Goal: Task Accomplishment & Management: Complete application form

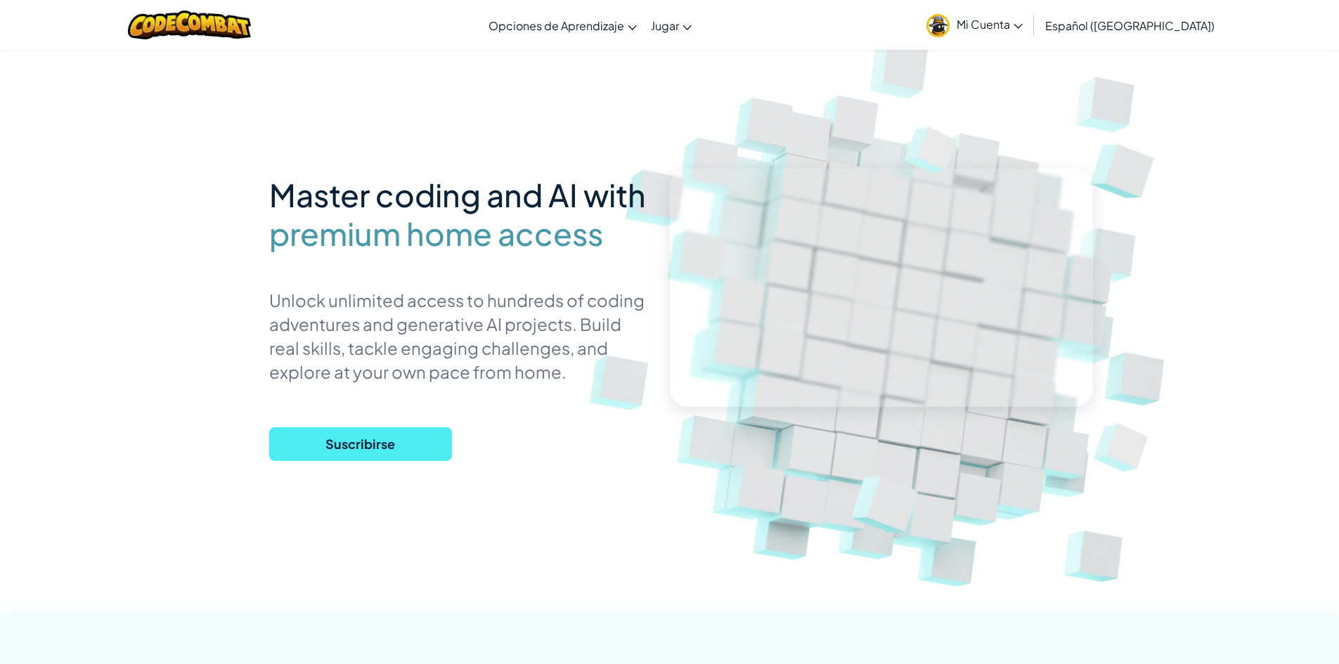
click at [906, 176] on img at bounding box center [932, 148] width 98 height 89
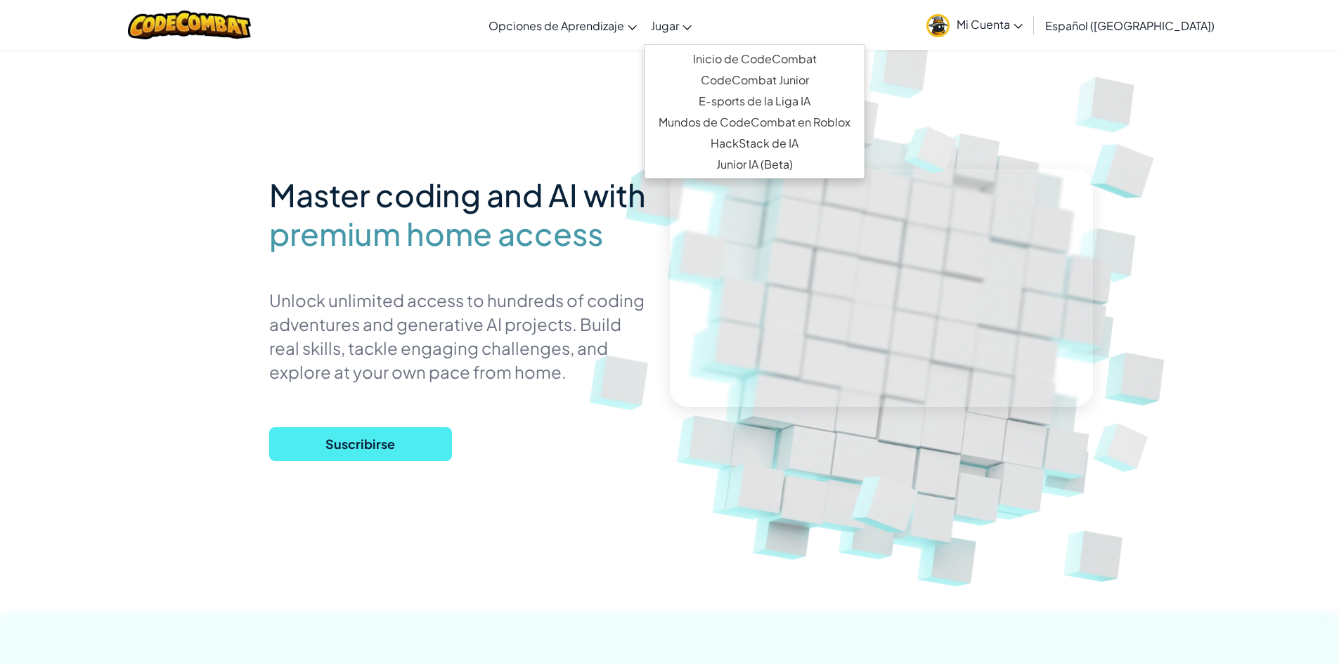
click at [696, 30] on link "Jugar" at bounding box center [671, 25] width 55 height 38
click at [1022, 26] on span "Mi Cuenta" at bounding box center [989, 24] width 66 height 15
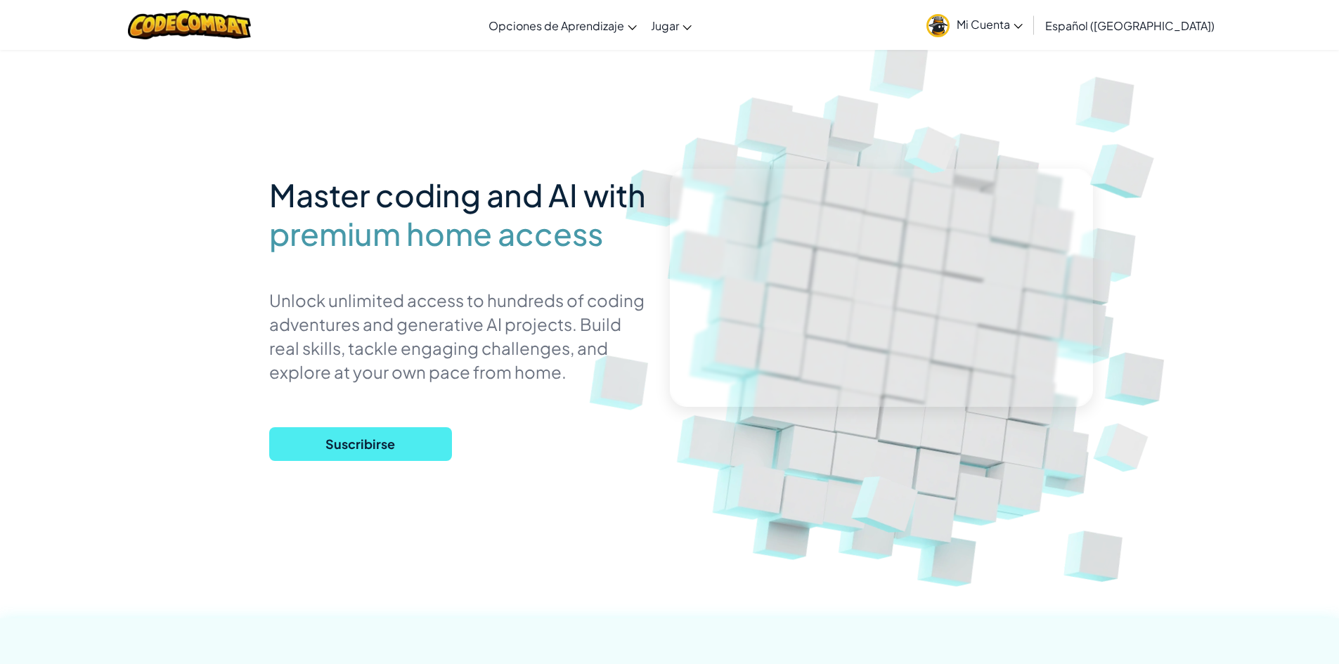
click at [1022, 22] on span "Mi Cuenta" at bounding box center [989, 24] width 66 height 15
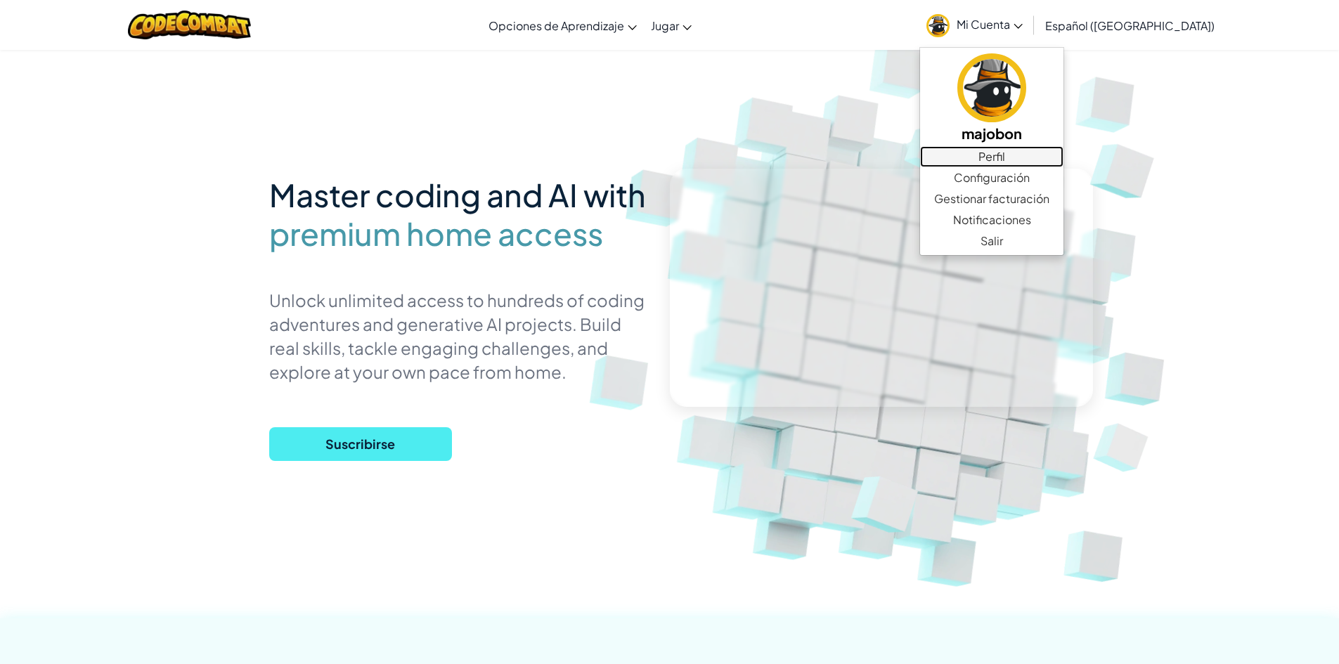
click at [1063, 149] on link "Perfil" at bounding box center [991, 156] width 143 height 21
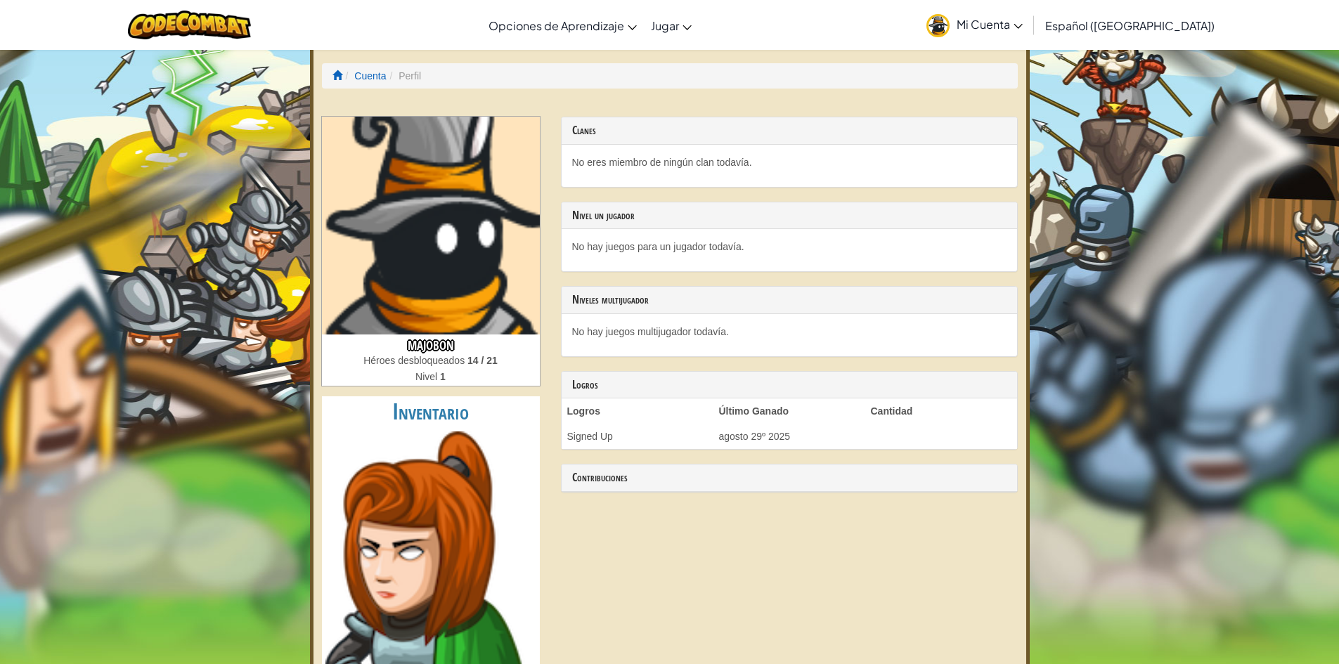
click at [1022, 25] on span "Mi Cuenta" at bounding box center [989, 24] width 66 height 15
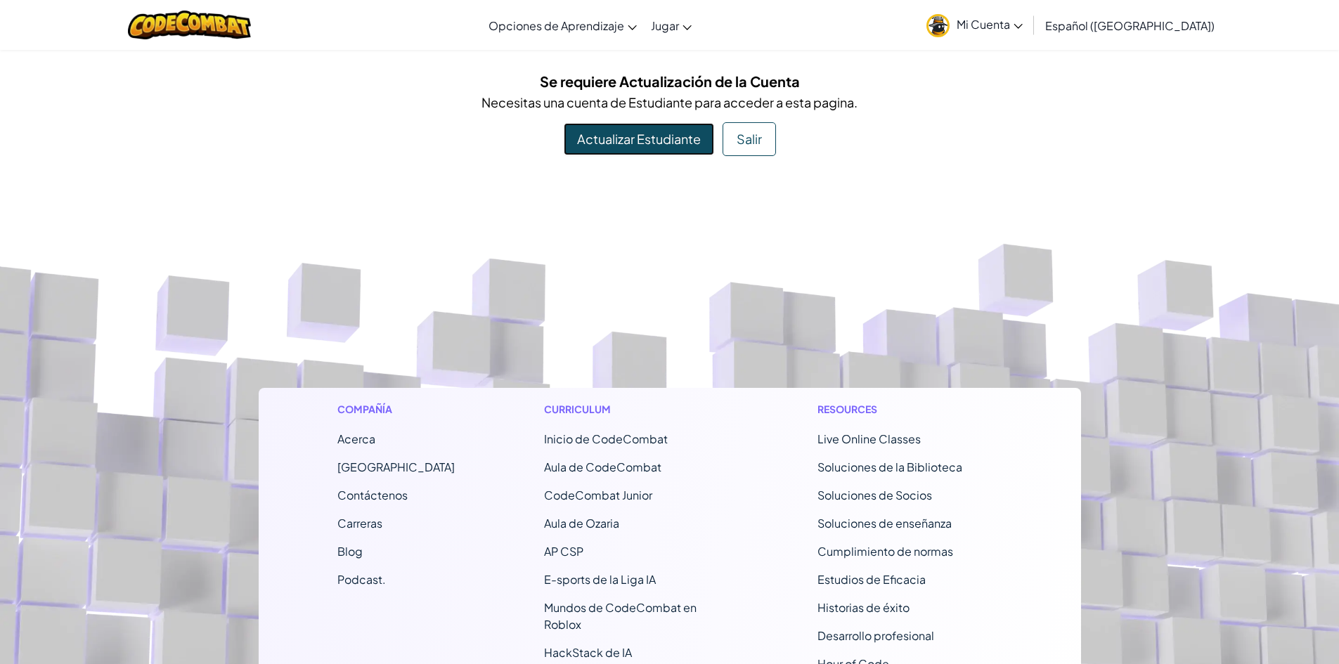
click at [646, 136] on link "Actualizar Estudiante" at bounding box center [639, 139] width 150 height 32
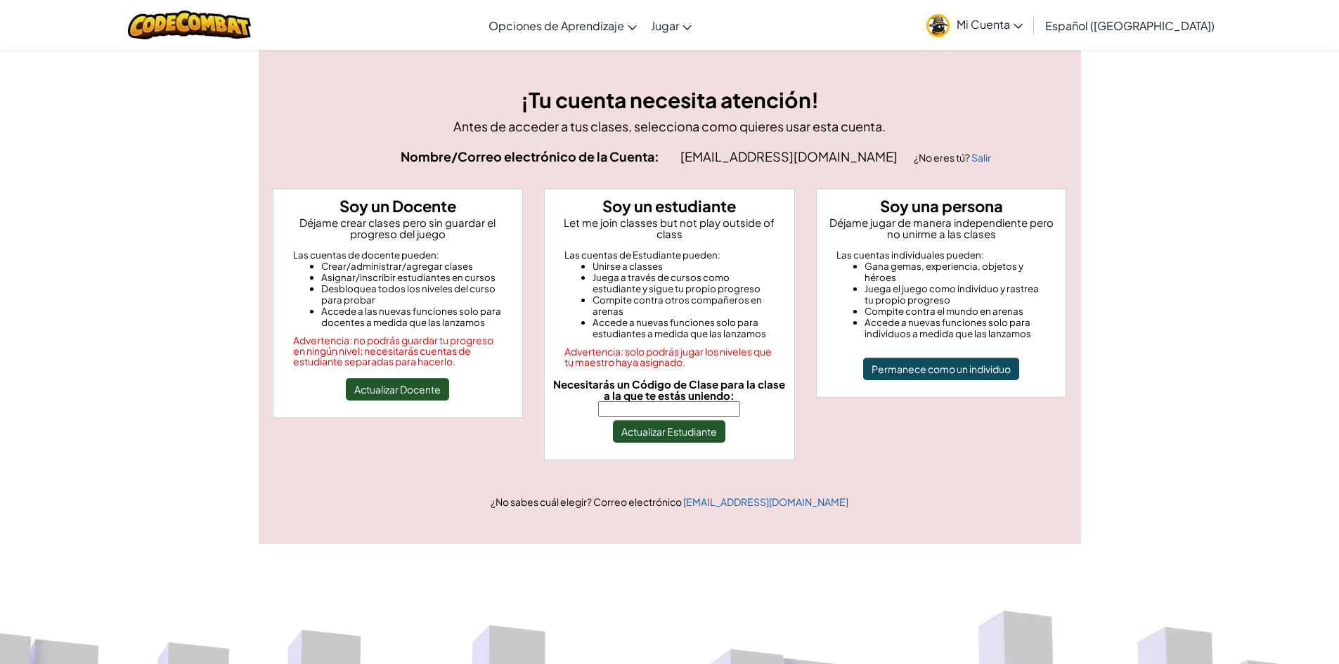
click at [702, 401] on input "Necesitarás un Código de Clase para la clase a la que te estás uniendo:" at bounding box center [669, 408] width 142 height 15
type input "DarkHomeShirt"
click at [688, 420] on button "Actualizar Estudiante" at bounding box center [669, 431] width 112 height 22
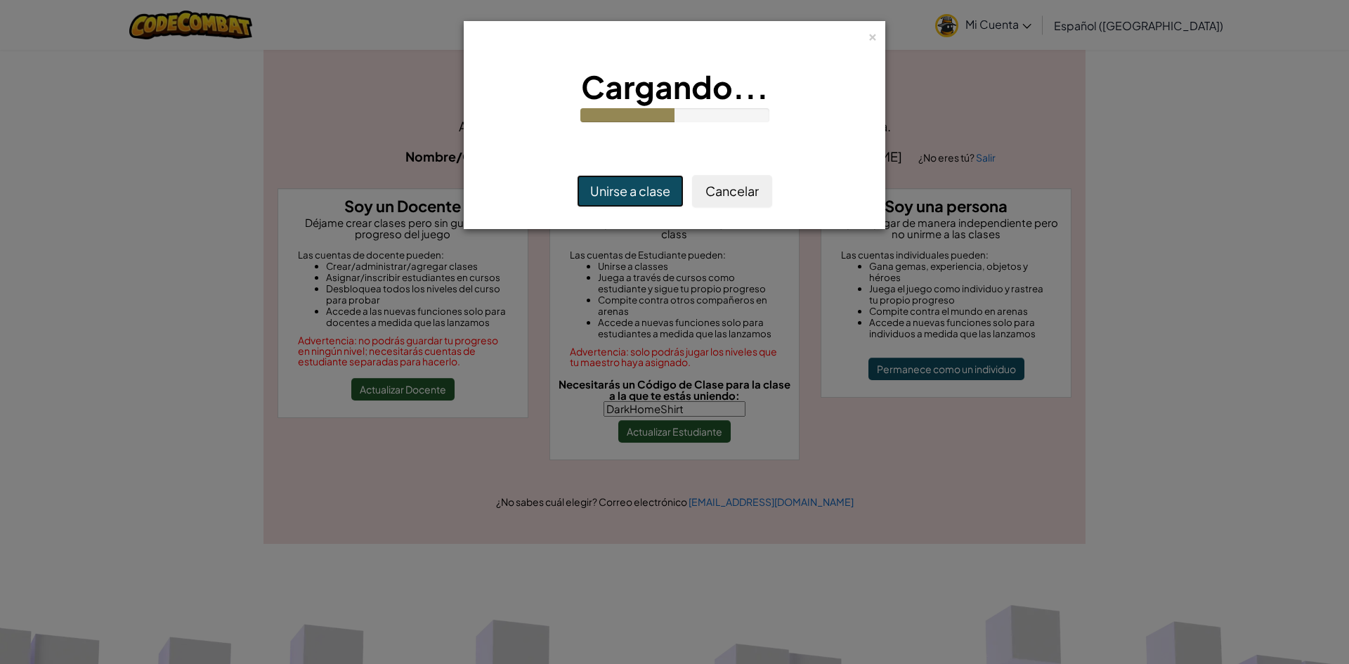
click at [654, 194] on button "Unirse a clase" at bounding box center [630, 191] width 107 height 32
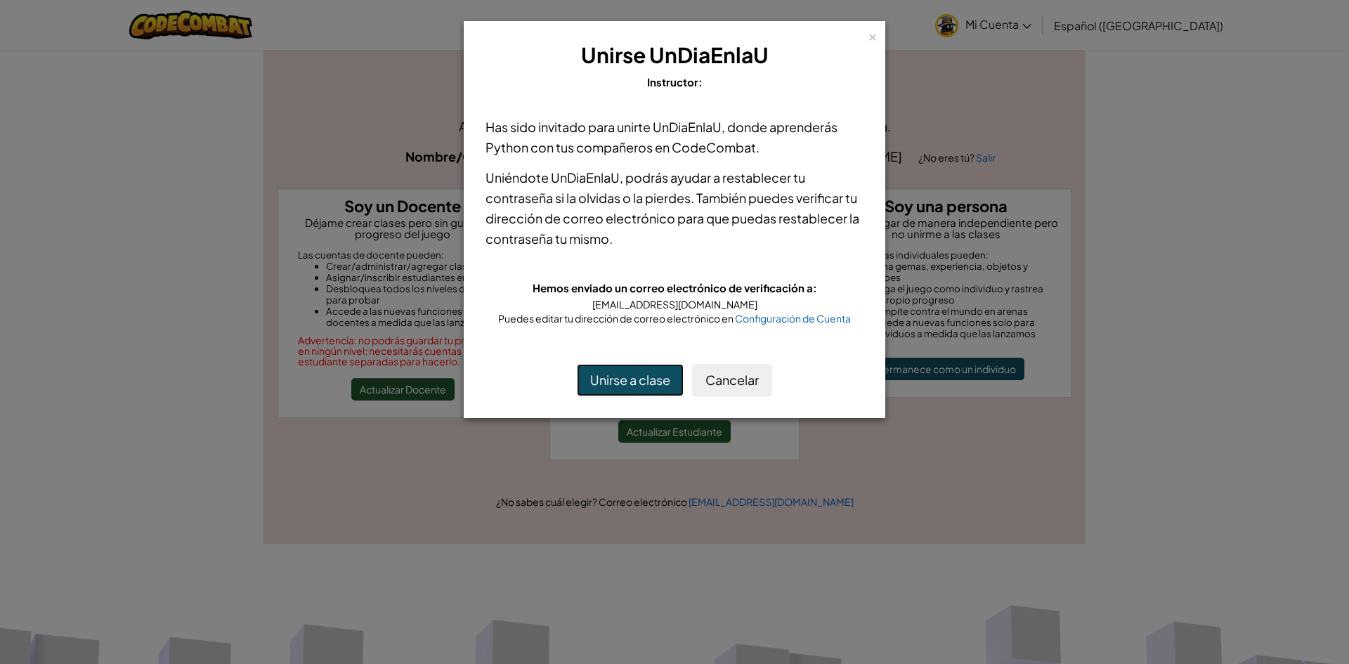
click at [642, 379] on button "Unirse a clase" at bounding box center [630, 380] width 107 height 32
click at [651, 381] on button "Unirse a clase" at bounding box center [630, 380] width 107 height 32
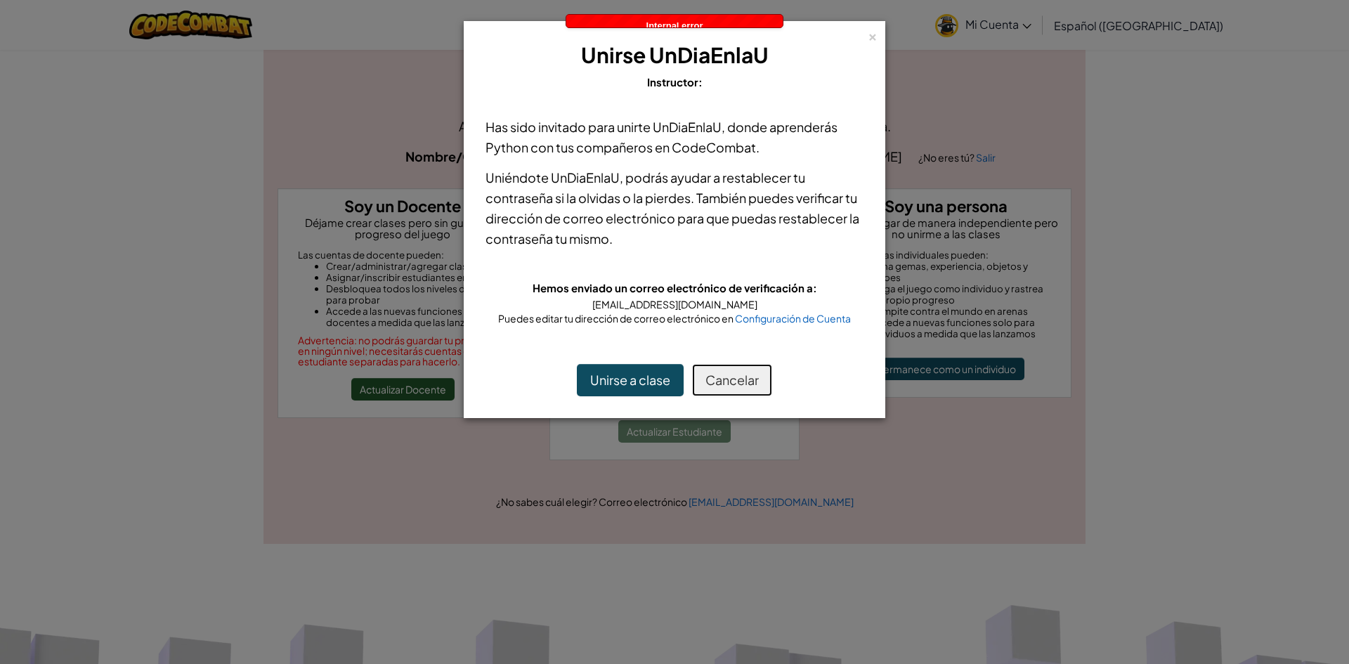
click at [742, 381] on button "Cancelar" at bounding box center [732, 380] width 80 height 32
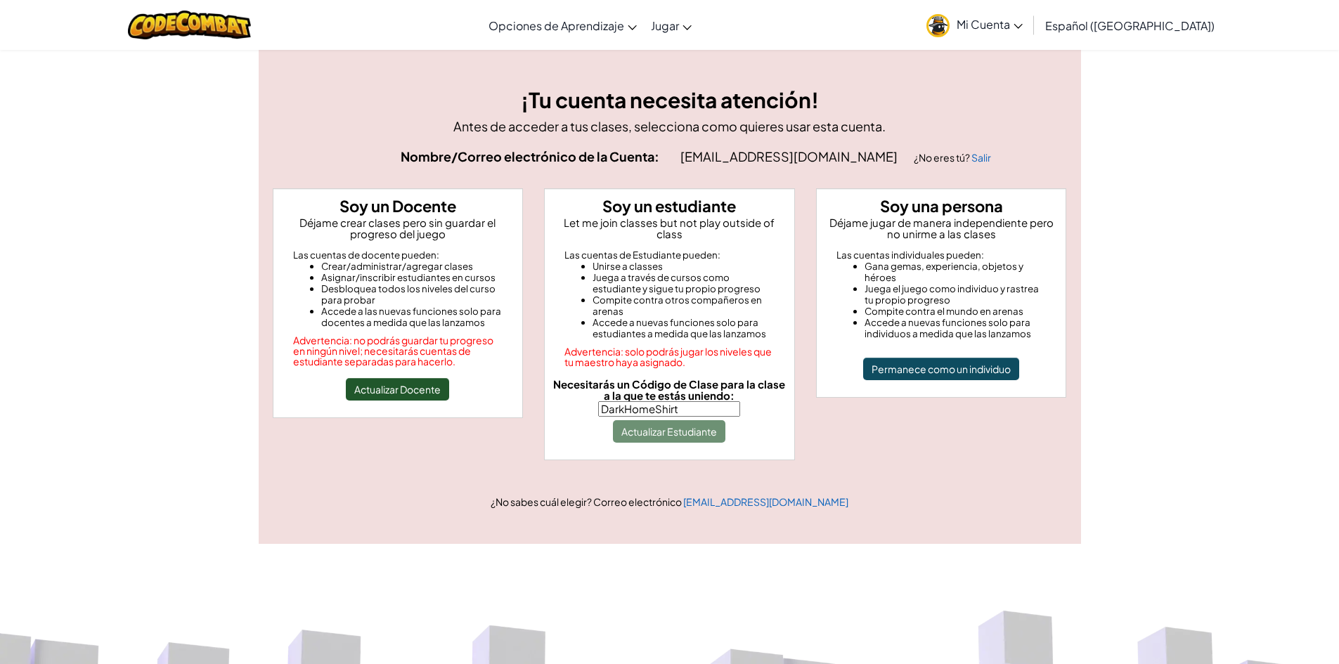
click at [1022, 20] on span "Mi Cuenta" at bounding box center [989, 24] width 66 height 15
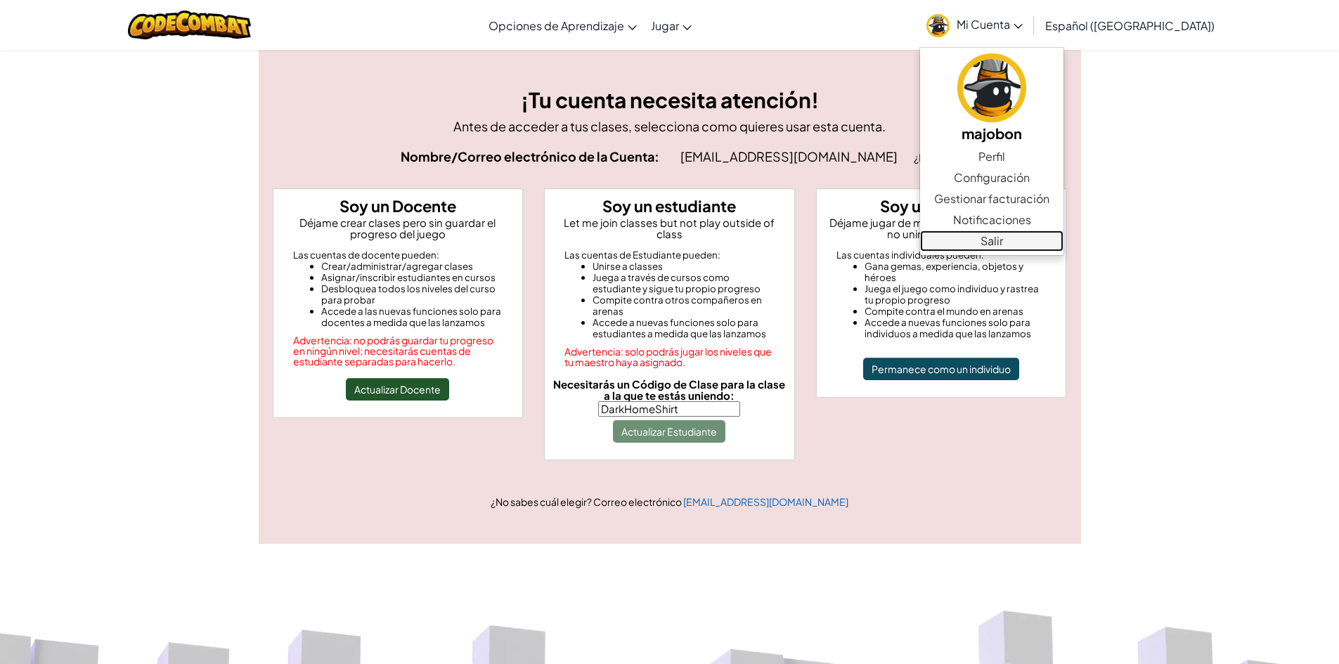
click at [1046, 238] on link "Salir" at bounding box center [991, 240] width 143 height 21
